Goal: Transaction & Acquisition: Purchase product/service

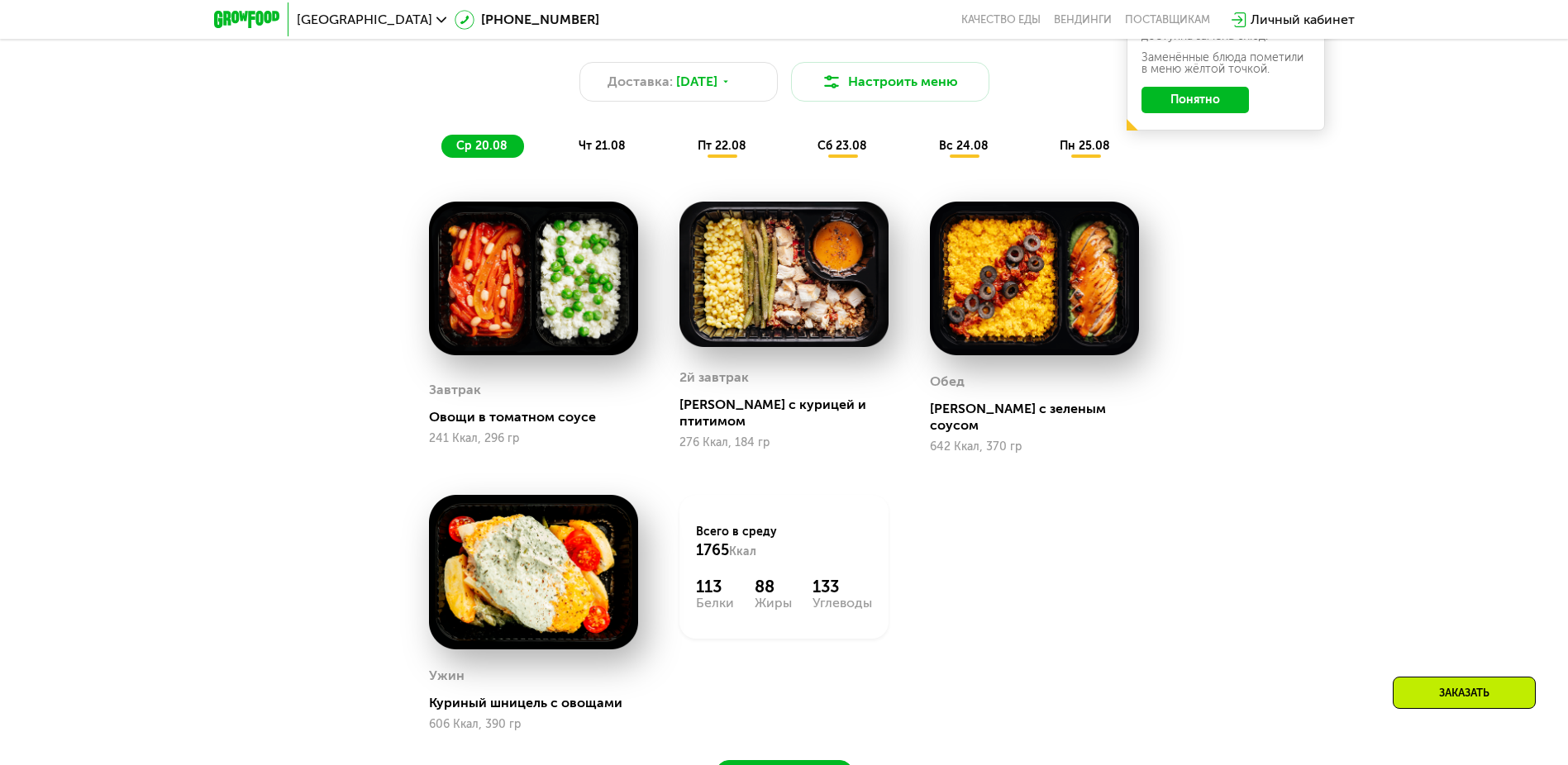
scroll to position [1153, 0]
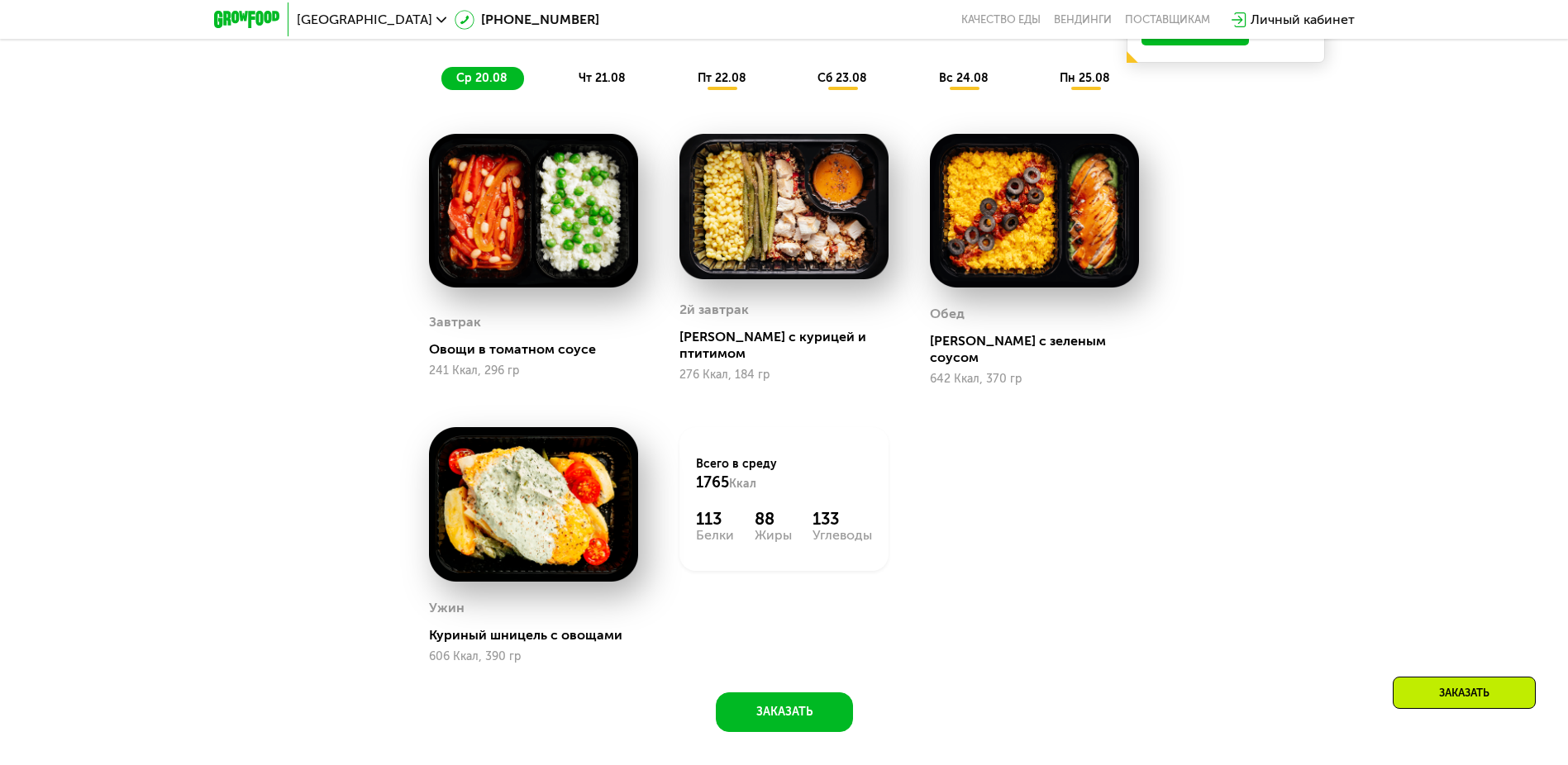
click at [481, 83] on span "ср 20.08" at bounding box center [482, 78] width 51 height 14
click at [602, 83] on span "чт 21.08" at bounding box center [602, 78] width 47 height 14
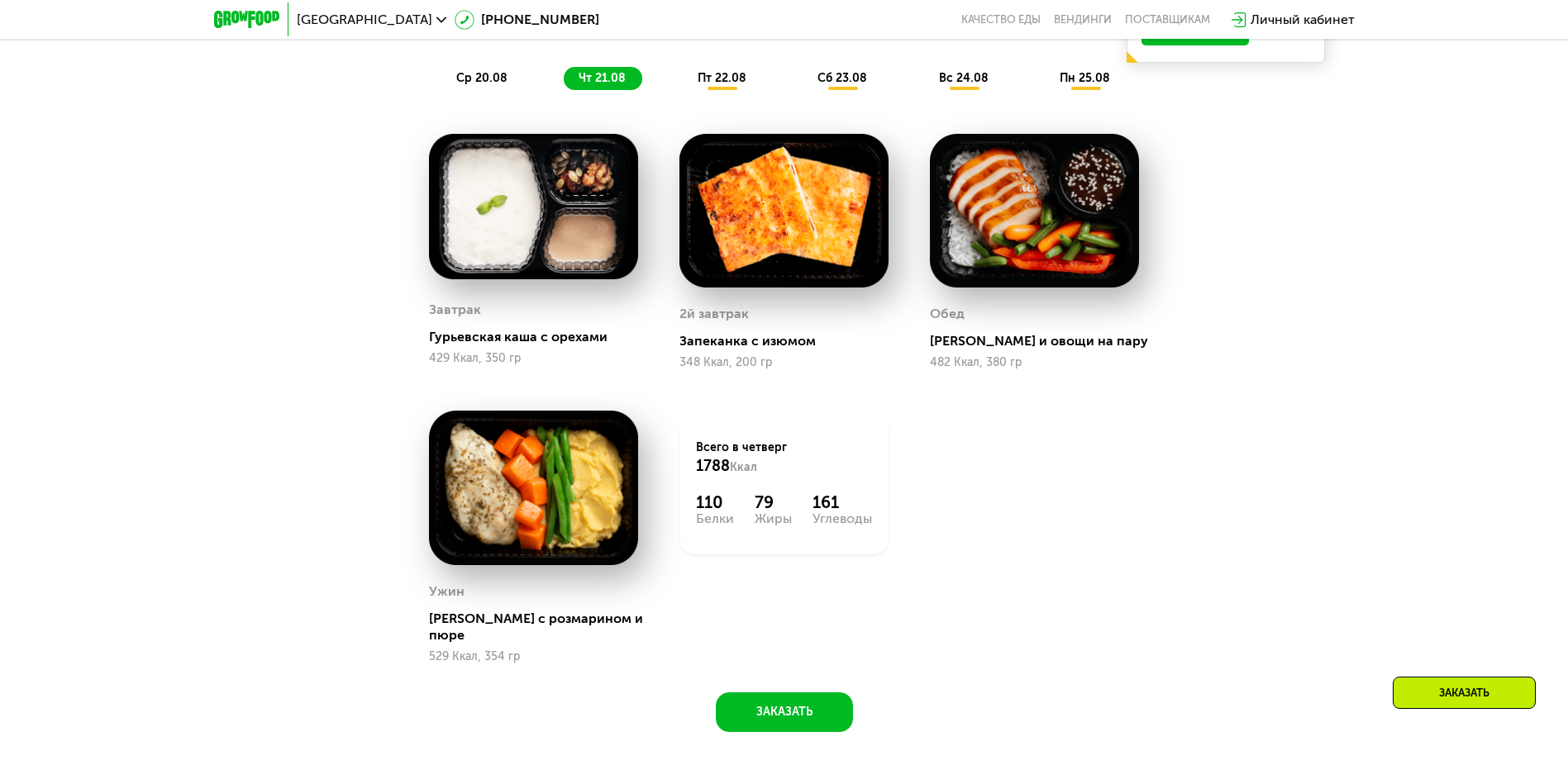
click at [722, 83] on span "пт 22.08" at bounding box center [722, 78] width 49 height 14
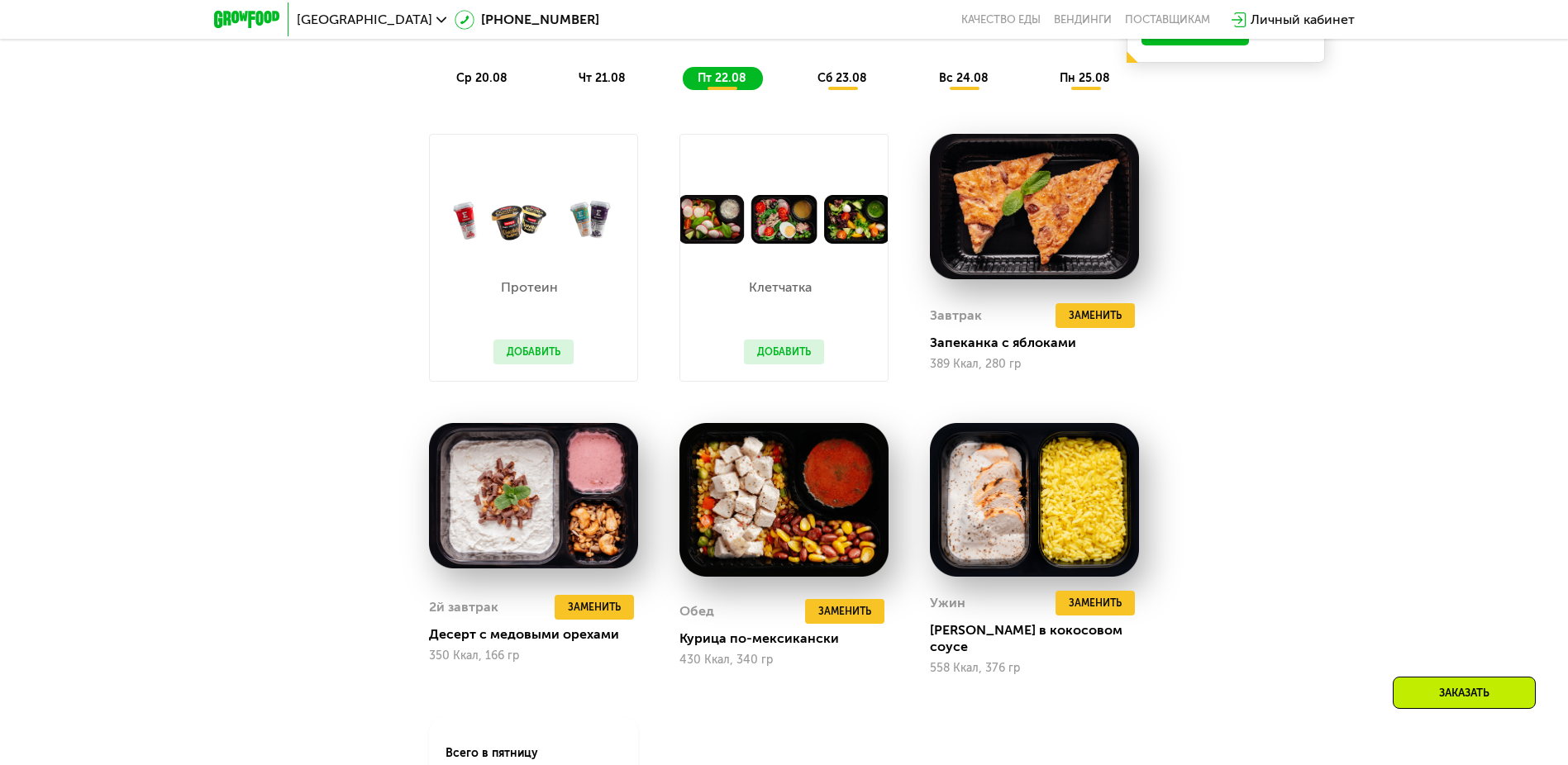
click at [844, 83] on span "сб 23.08" at bounding box center [842, 78] width 50 height 14
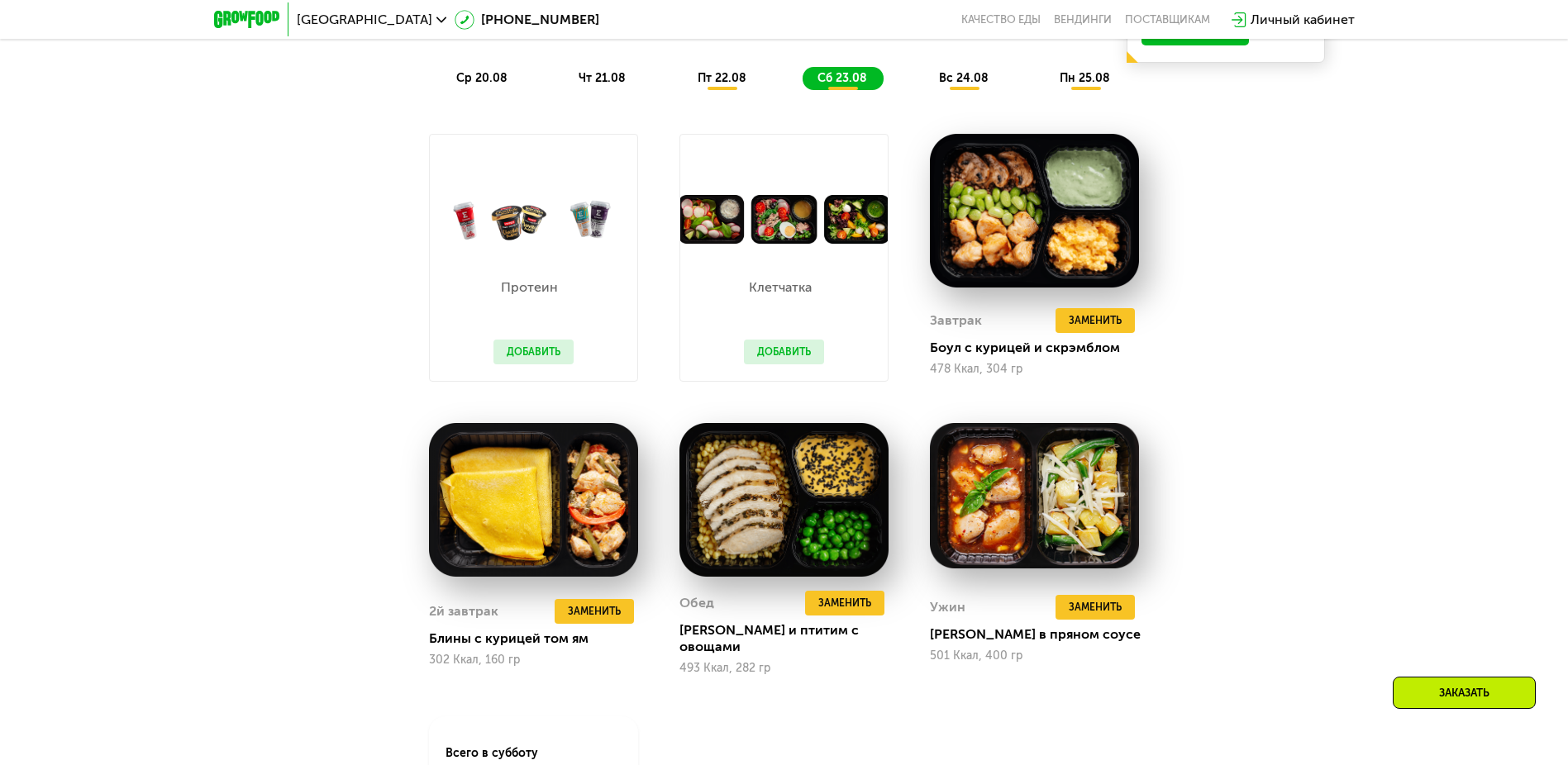
click at [965, 83] on span "вс 24.08" at bounding box center [964, 78] width 50 height 14
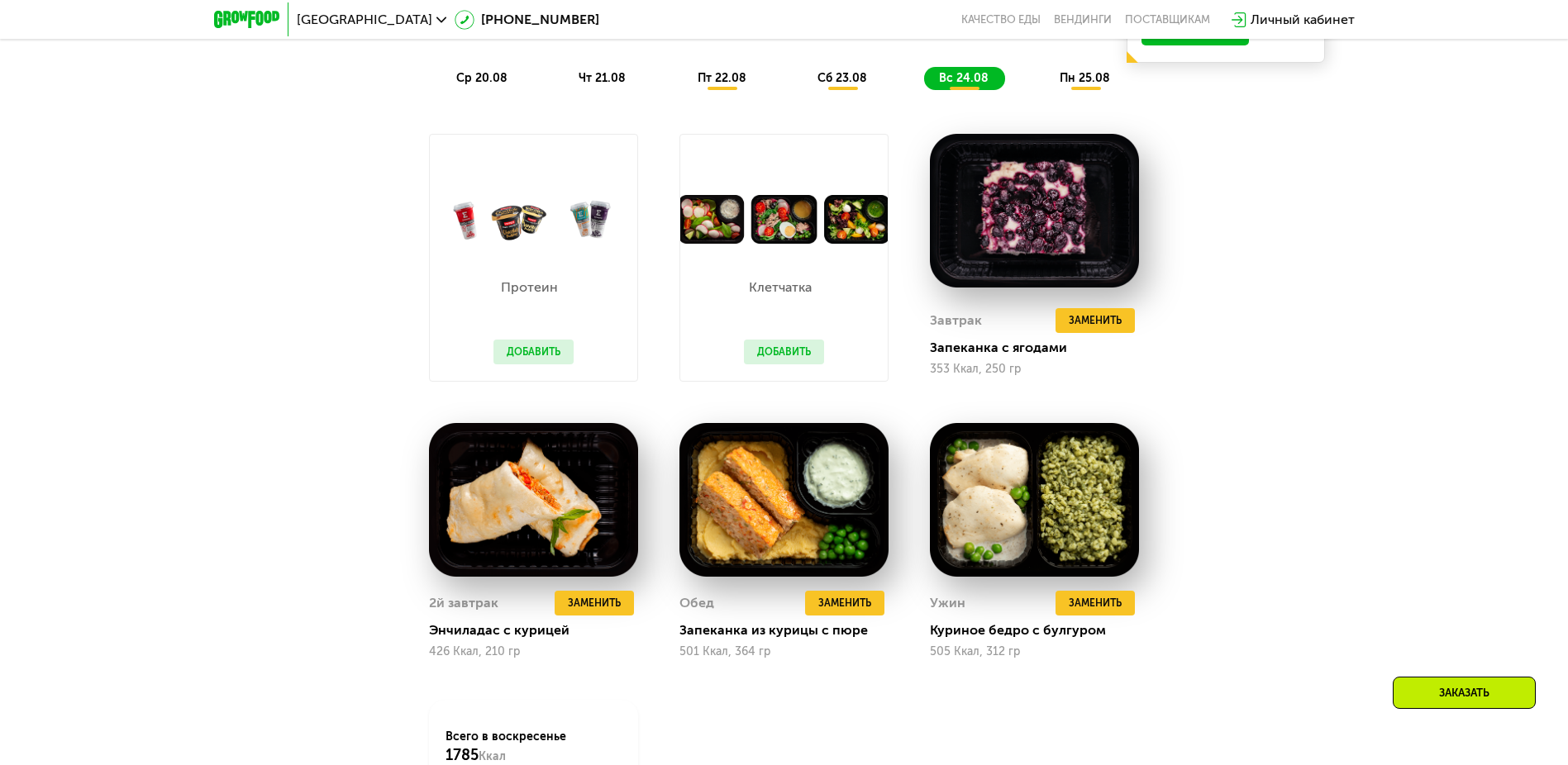
click at [1086, 83] on span "пн 25.08" at bounding box center [1084, 78] width 50 height 14
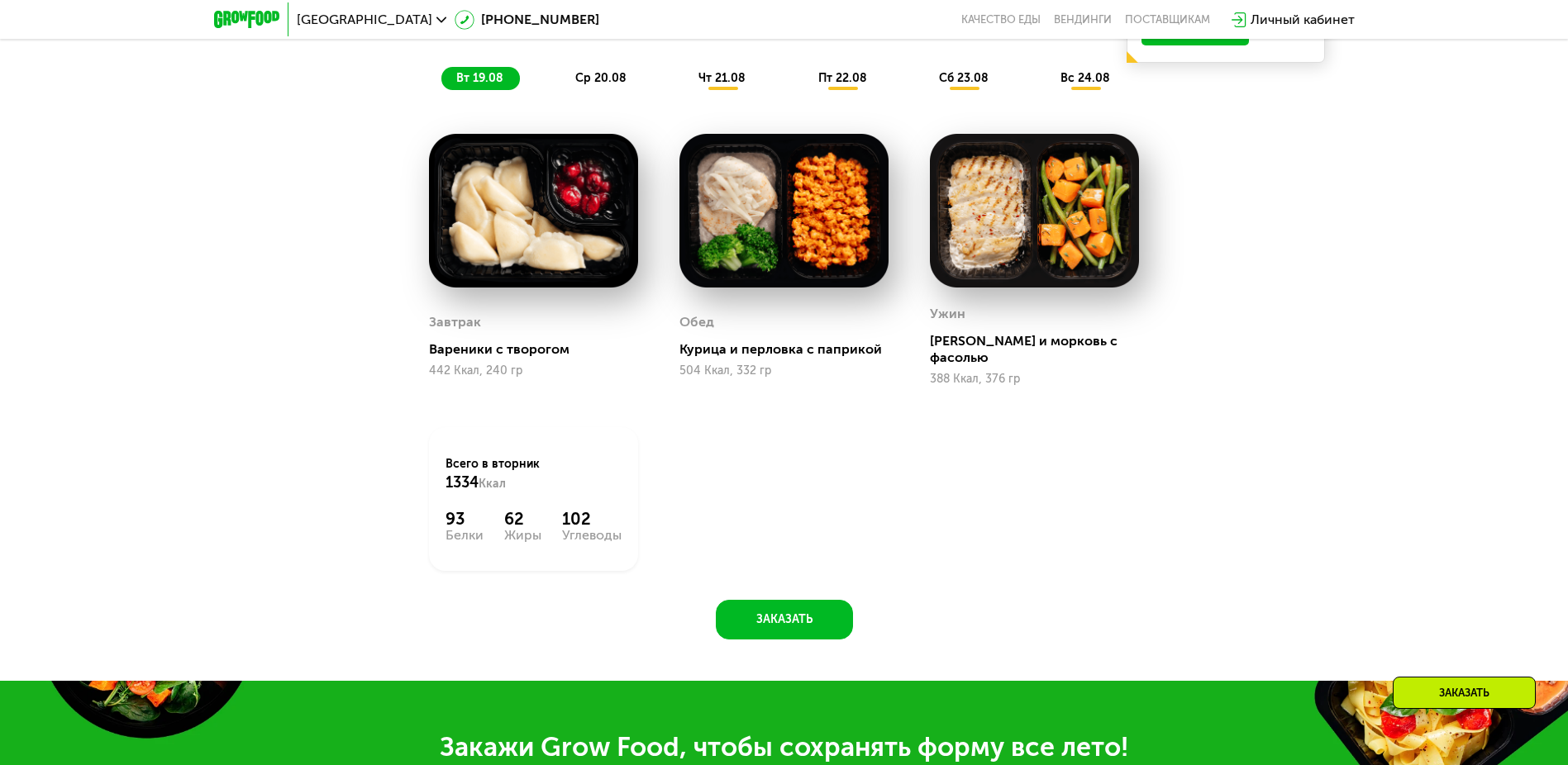
click at [479, 83] on span "вт 19.08" at bounding box center [479, 78] width 47 height 14
click at [601, 83] on span "ср 20.08" at bounding box center [601, 78] width 51 height 14
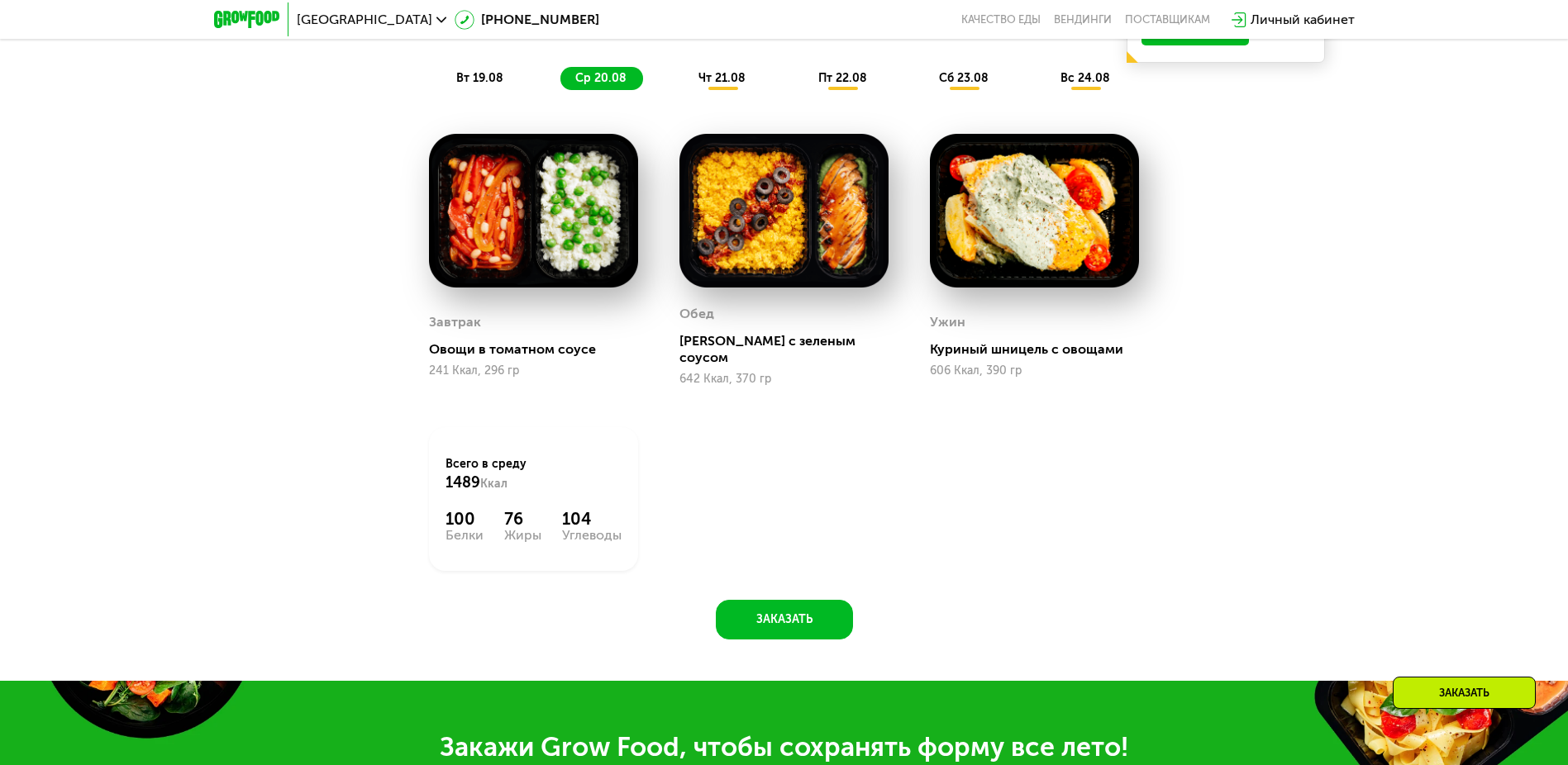
click at [722, 83] on span "чт 21.08" at bounding box center [722, 78] width 47 height 14
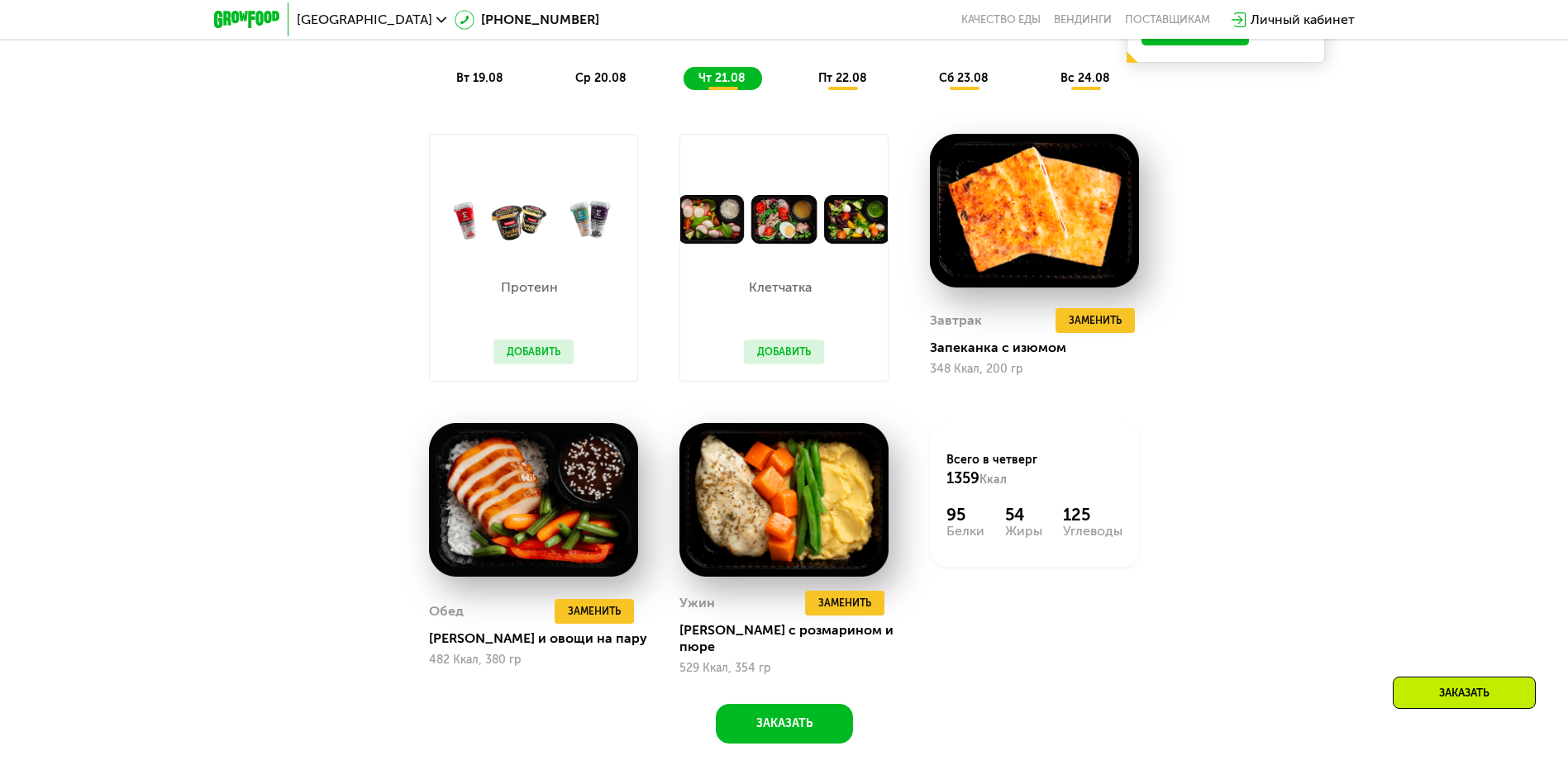
click at [843, 83] on span "пт 22.08" at bounding box center [842, 78] width 49 height 14
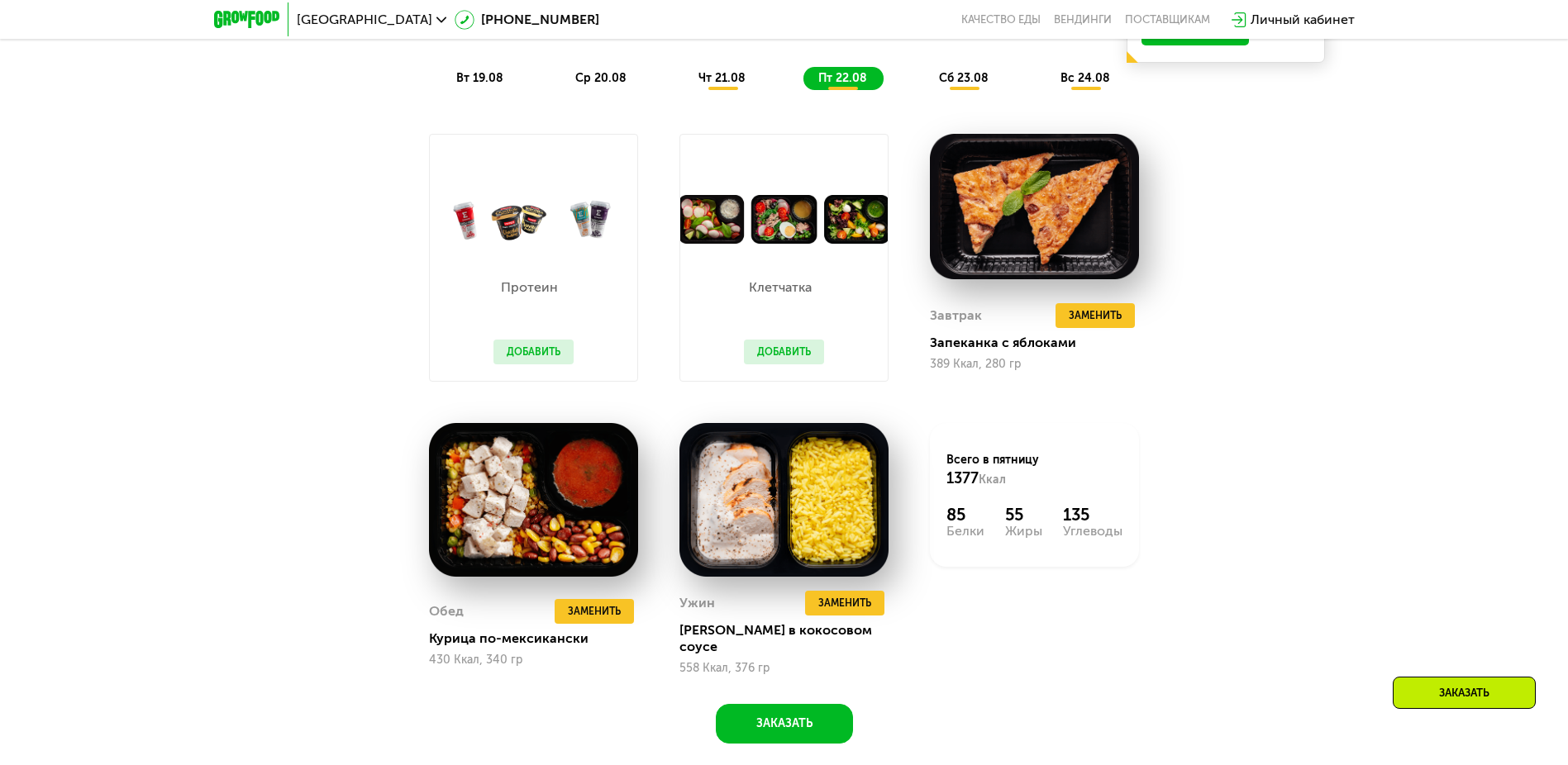
click at [965, 83] on span "сб 23.08" at bounding box center [964, 78] width 50 height 14
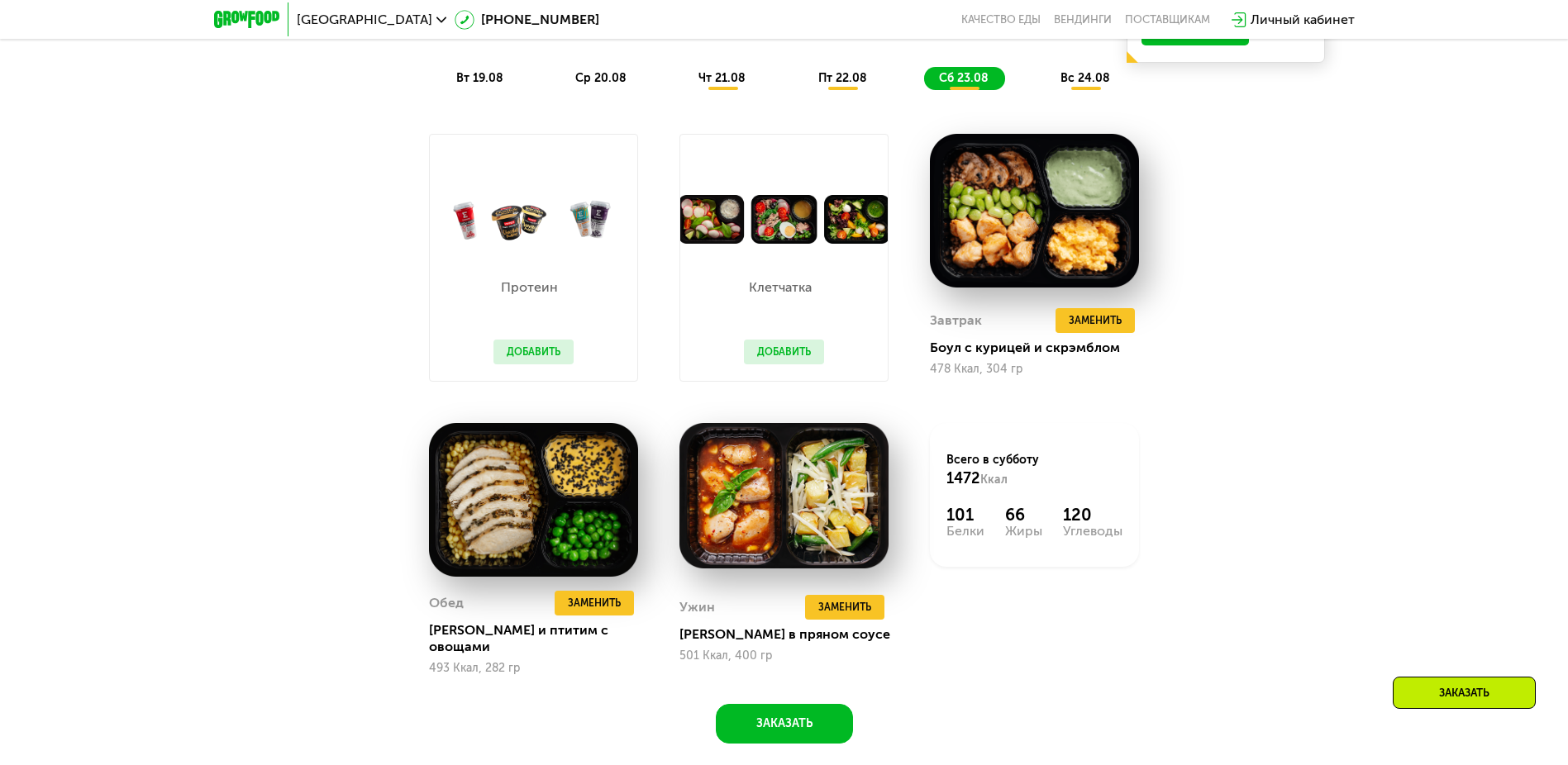
click at [1087, 83] on span "вс 24.08" at bounding box center [1085, 78] width 50 height 14
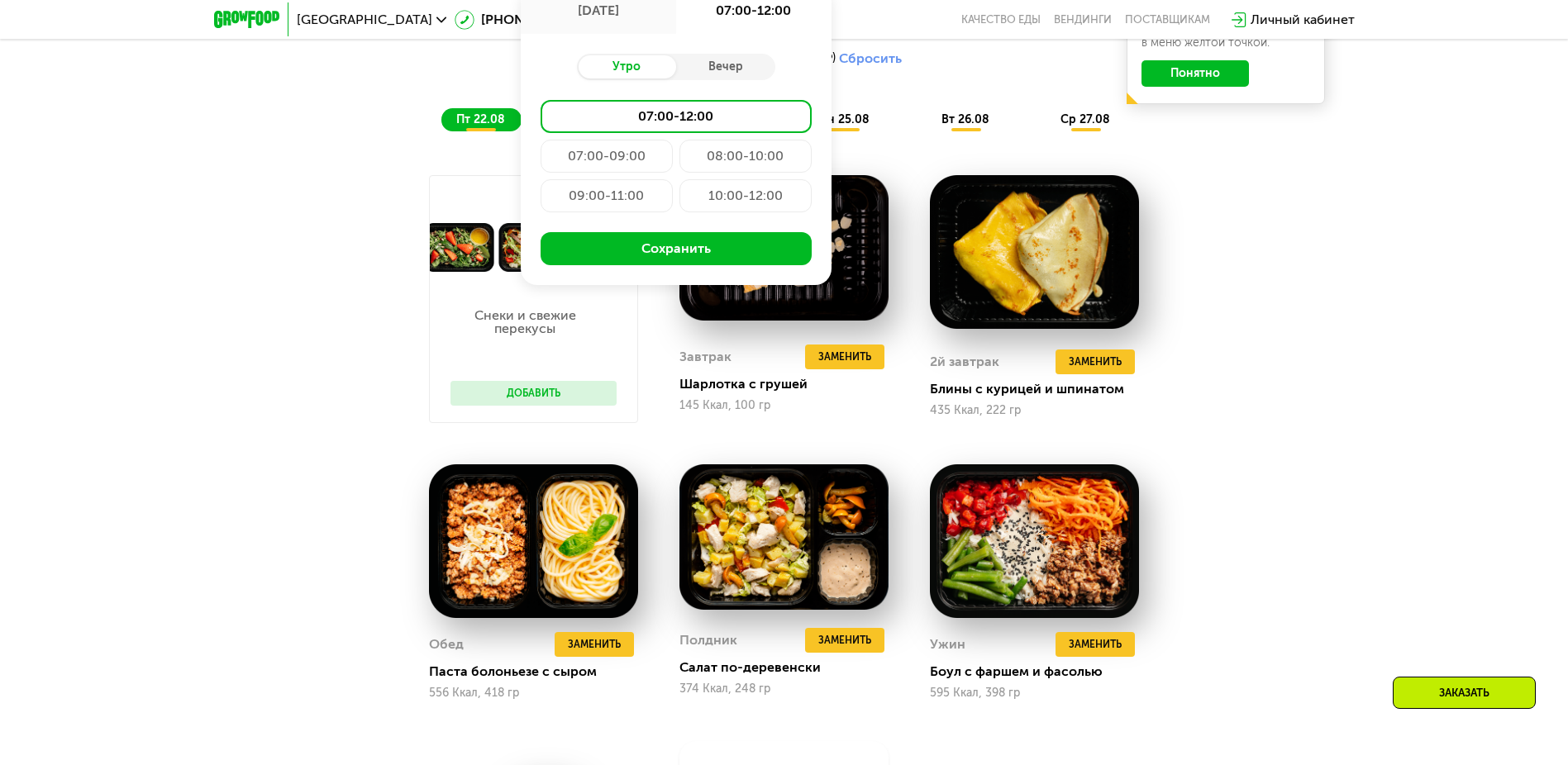
type input "**********"
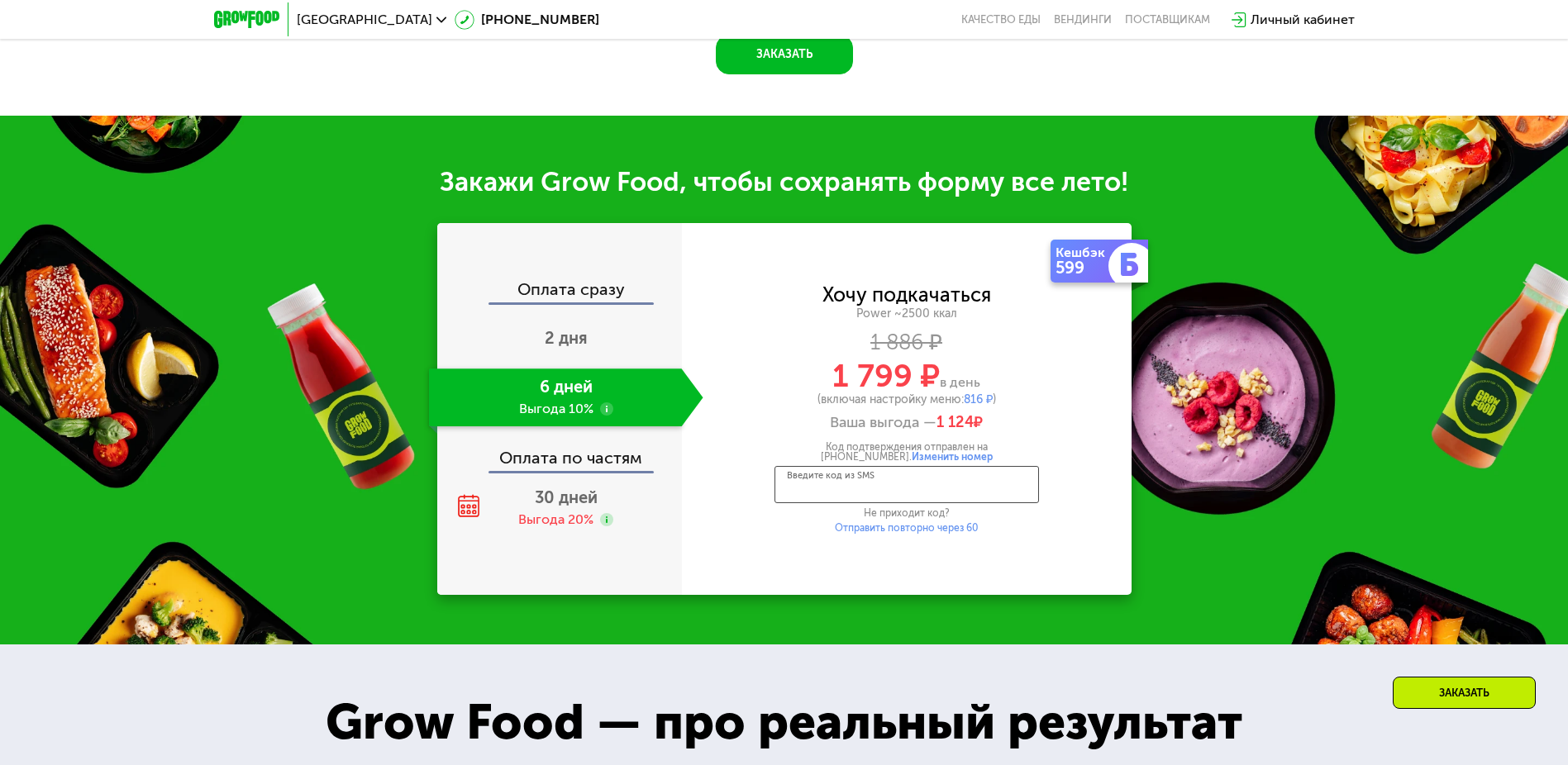
scroll to position [2231, 0]
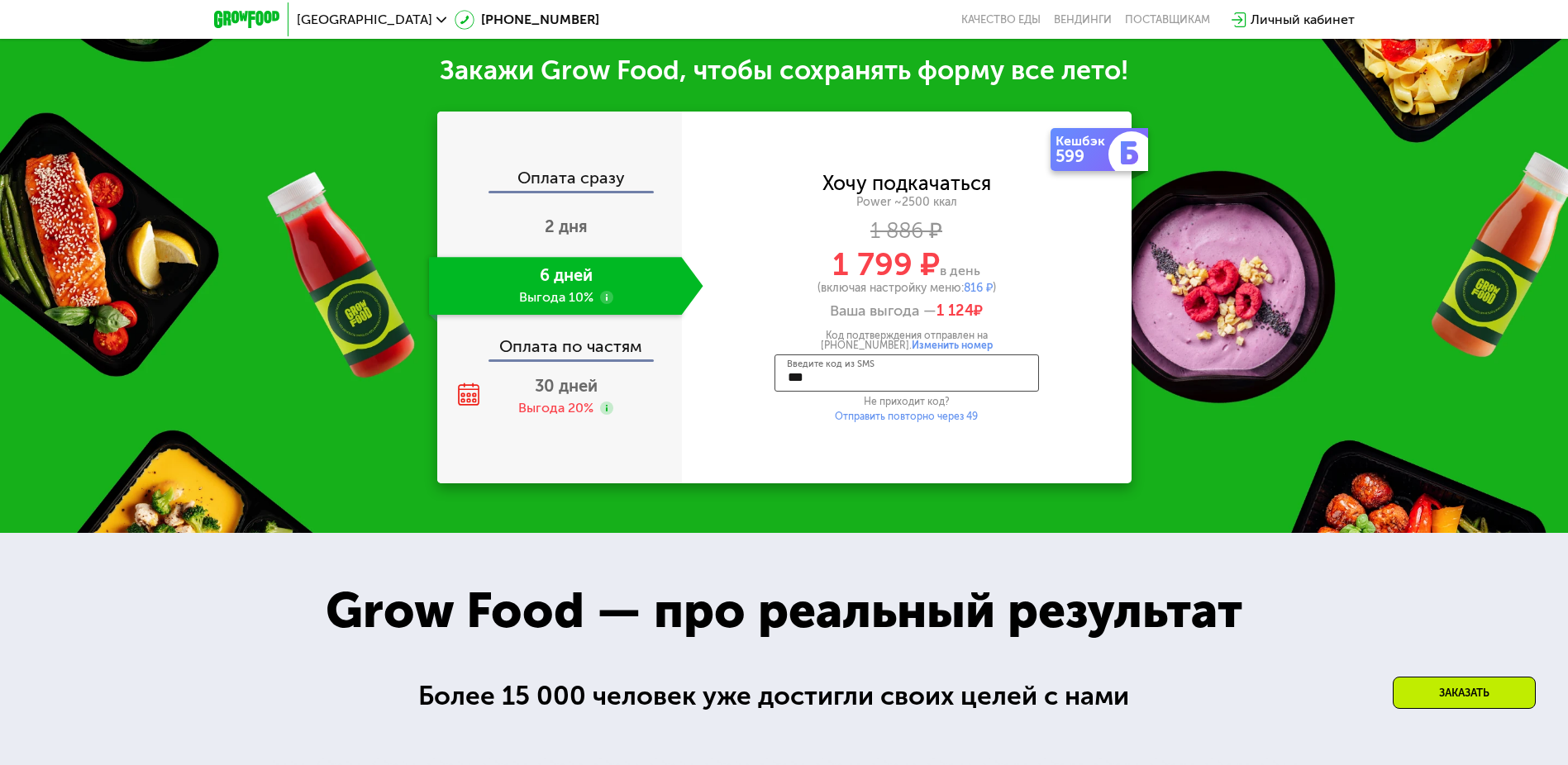
type input "****"
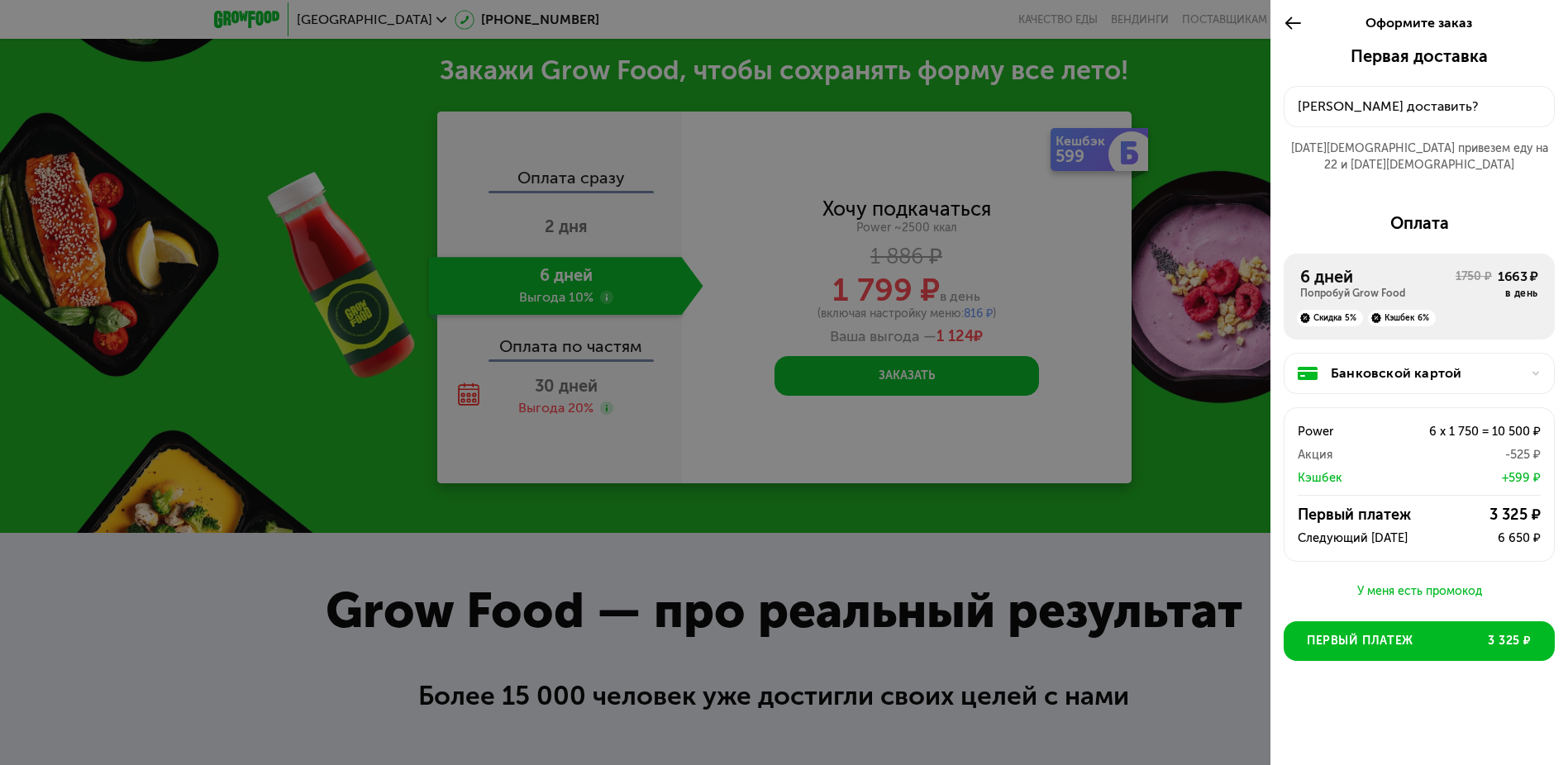
click at [1419, 107] on div "[PERSON_NAME] доставить?" at bounding box center [1419, 107] width 243 height 20
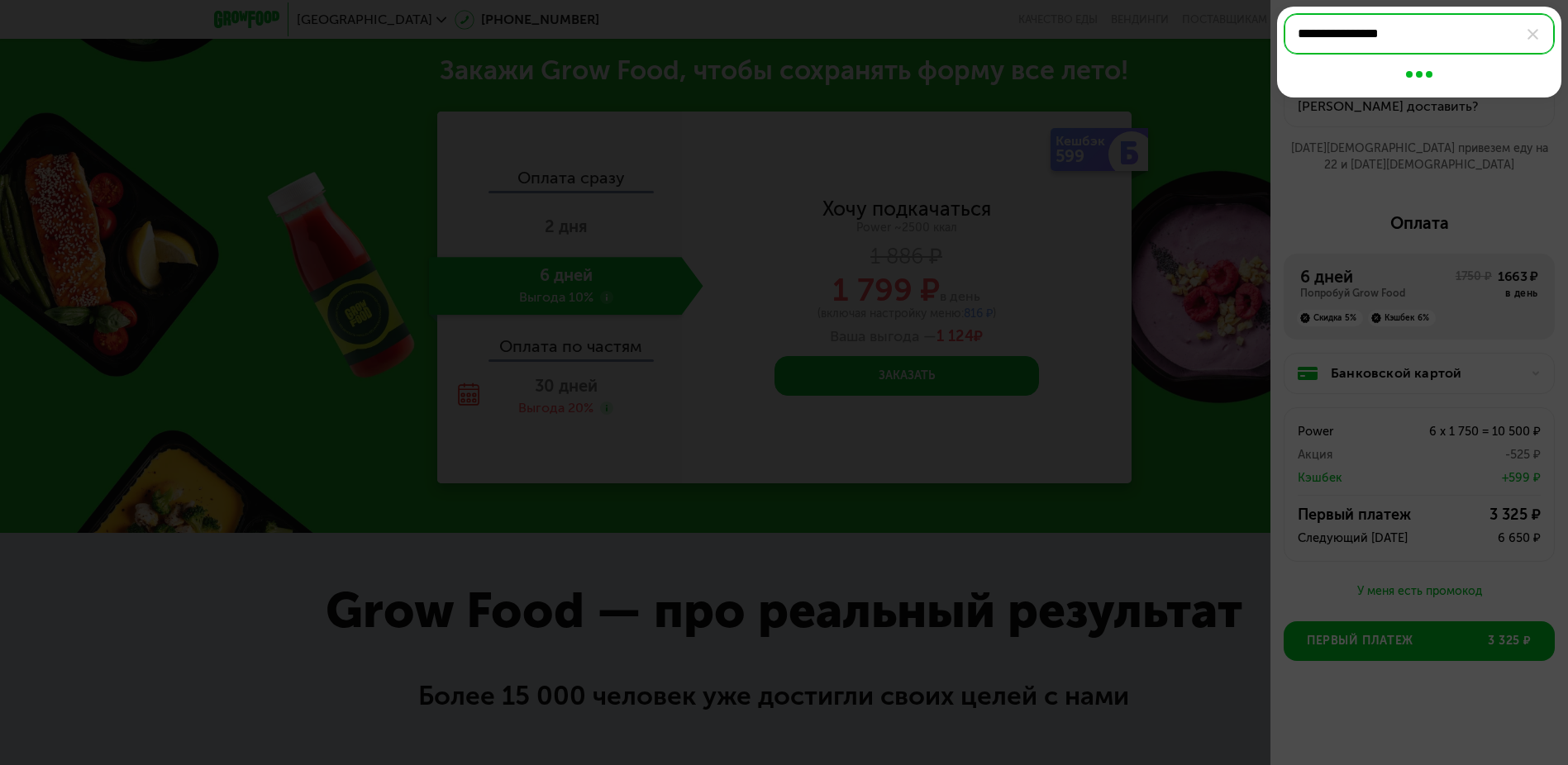
type input "**********"
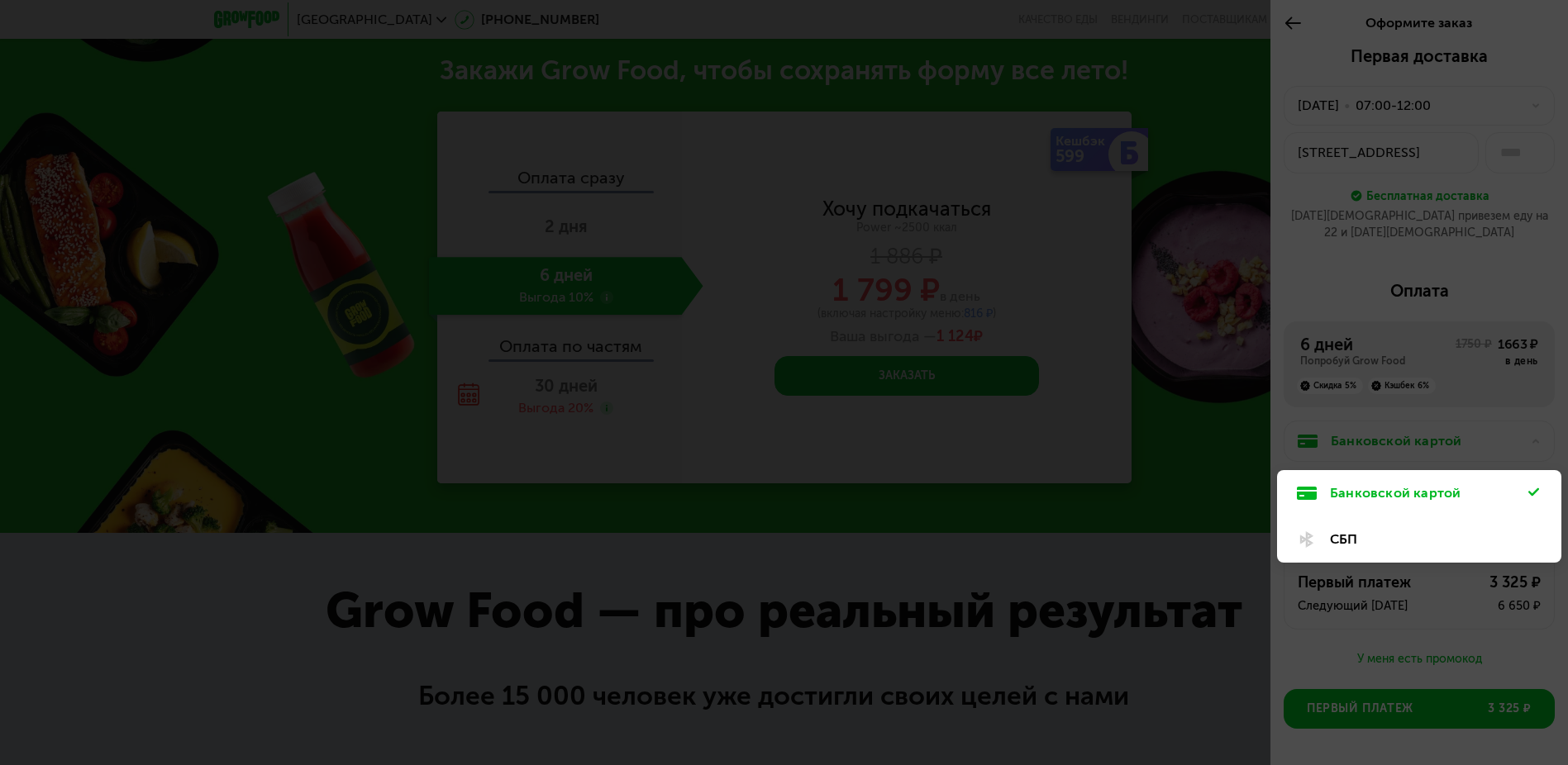
scroll to position [43, 0]
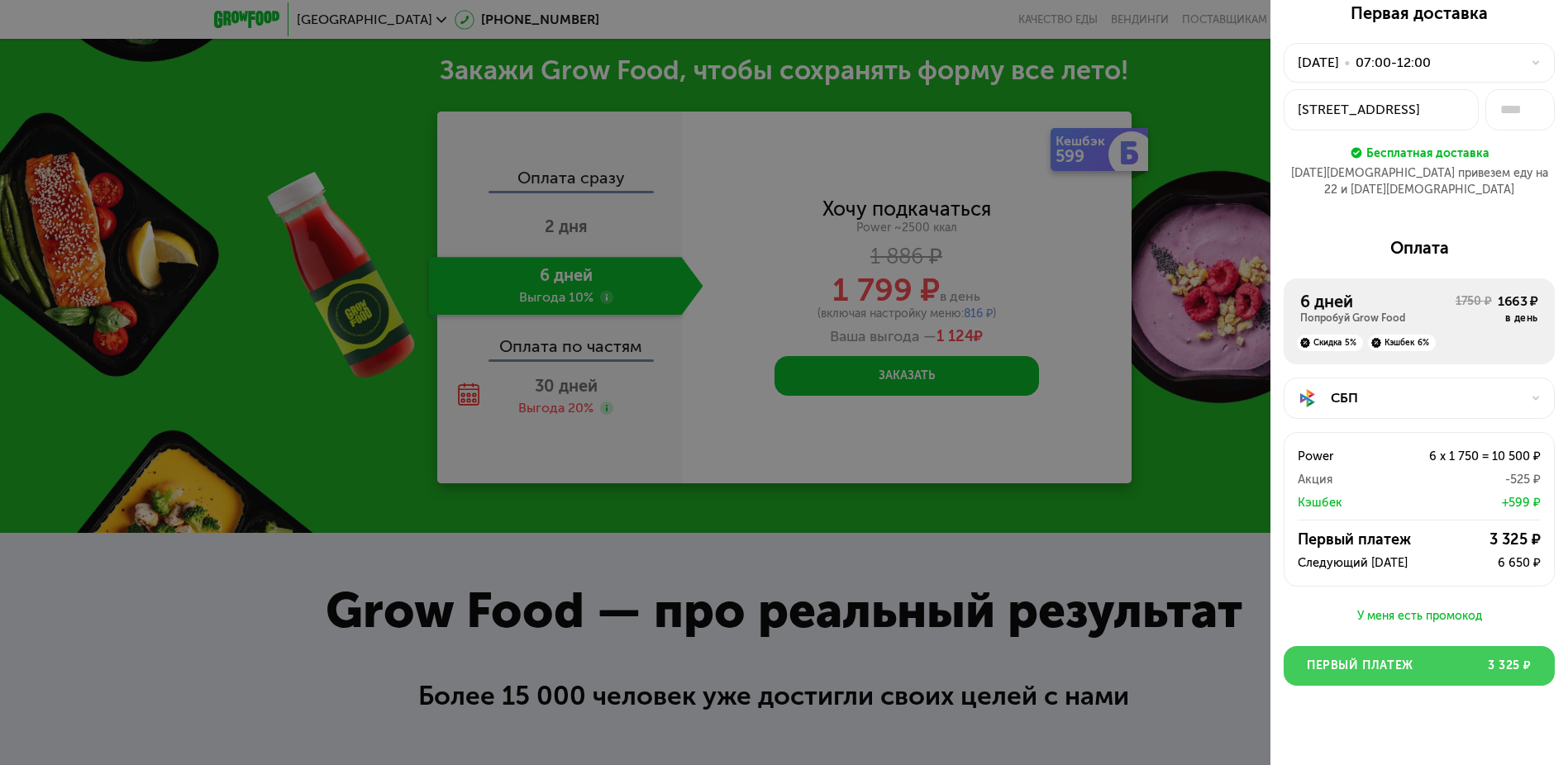
click at [1413, 658] on span "Первый платеж" at bounding box center [1360, 666] width 107 height 17
